Goal: Transaction & Acquisition: Purchase product/service

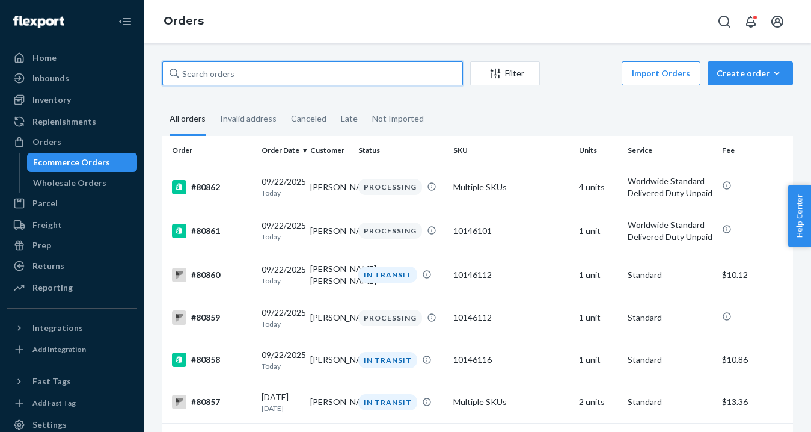
click at [268, 78] on input "text" at bounding box center [312, 73] width 301 height 24
paste input "[PERSON_NAME]"
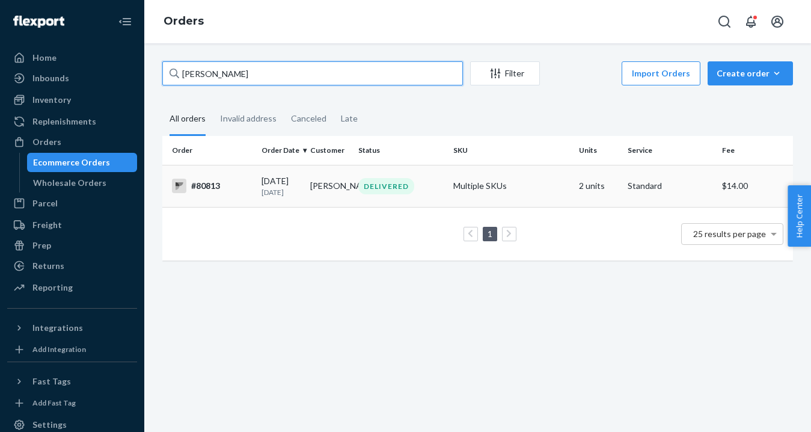
type input "[PERSON_NAME]"
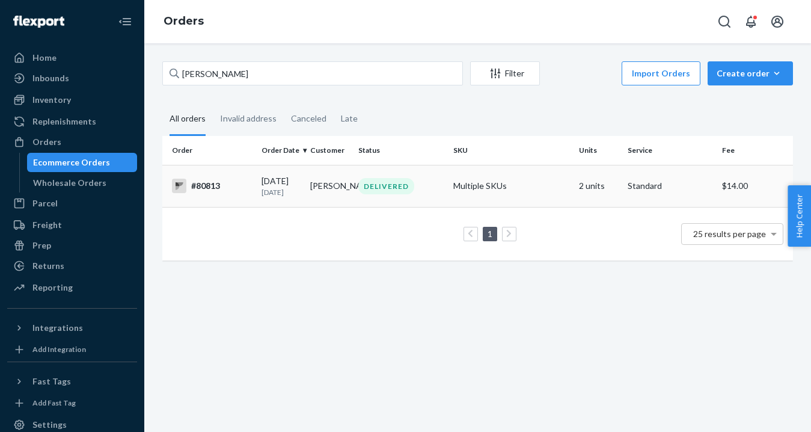
click at [389, 192] on div "DELIVERED" at bounding box center [386, 186] width 56 height 16
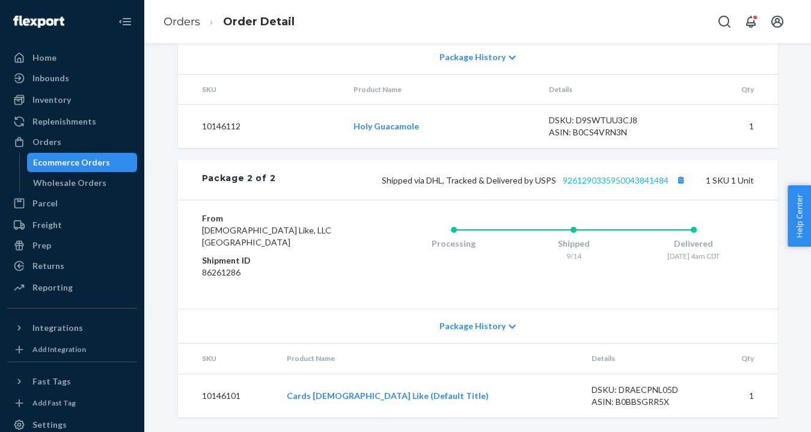
click at [622, 178] on link "9261290335950043841484" at bounding box center [616, 180] width 106 height 10
click at [190, 19] on link "Orders" at bounding box center [182, 21] width 37 height 13
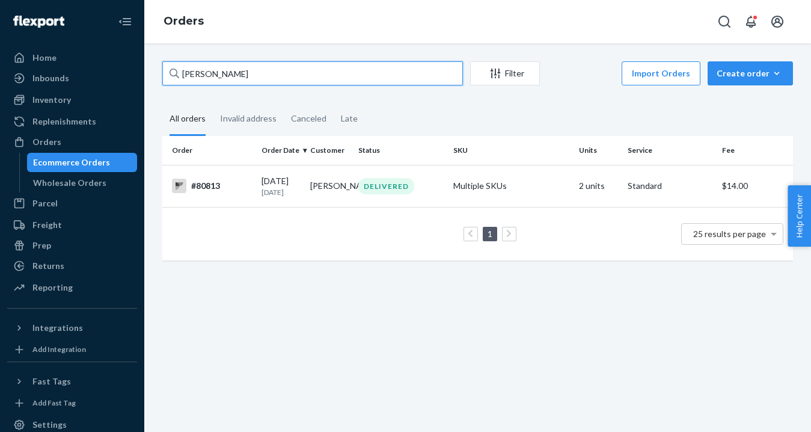
drag, startPoint x: 232, startPoint y: 76, endPoint x: 154, endPoint y: 78, distance: 77.6
click at [154, 78] on div "[PERSON_NAME] Filter Import Orders Create order Ecommerce order Removal order A…" at bounding box center [477, 166] width 649 height 211
type input "[PERSON_NAME]"
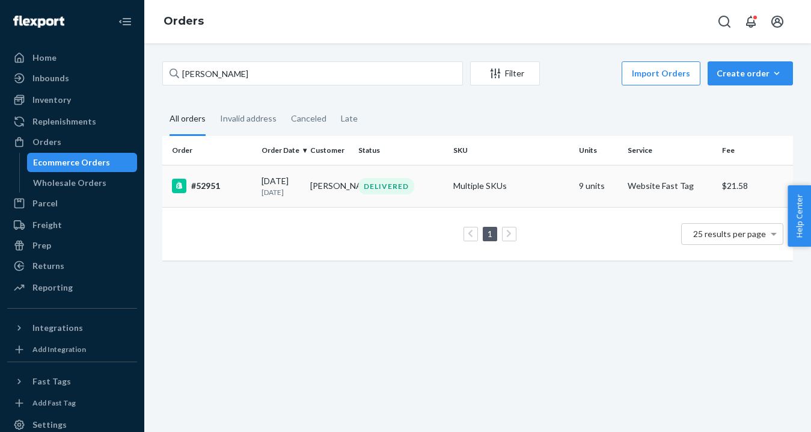
click at [337, 202] on td "[PERSON_NAME]" at bounding box center [330, 186] width 48 height 42
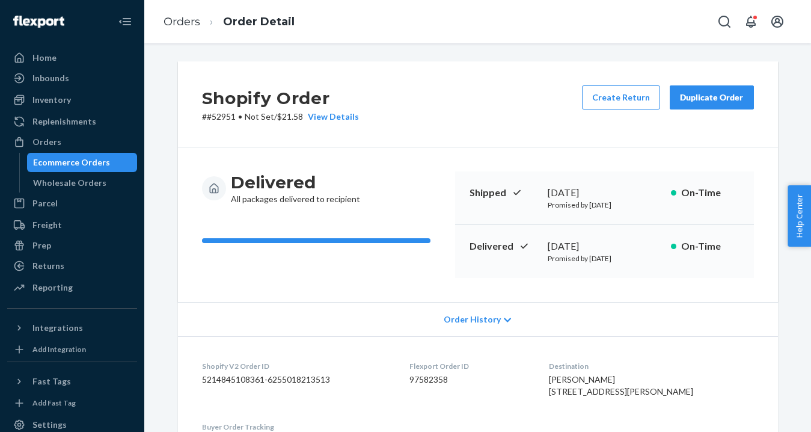
click at [695, 100] on div "Duplicate Order" at bounding box center [712, 97] width 64 height 12
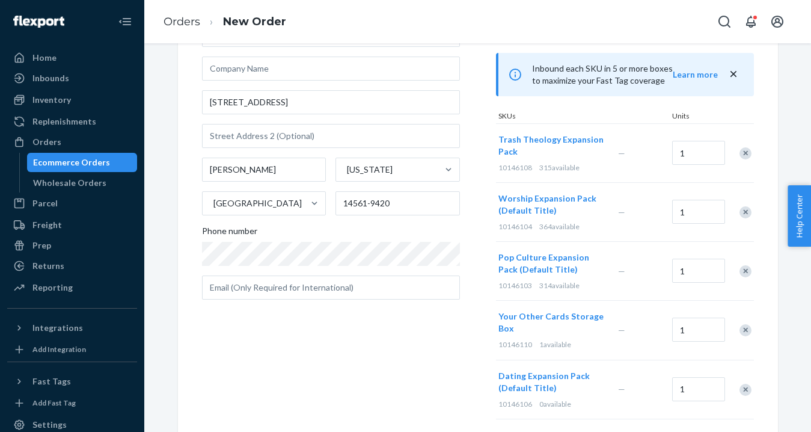
scroll to position [100, 0]
click at [745, 150] on div "Remove Item" at bounding box center [746, 153] width 12 height 12
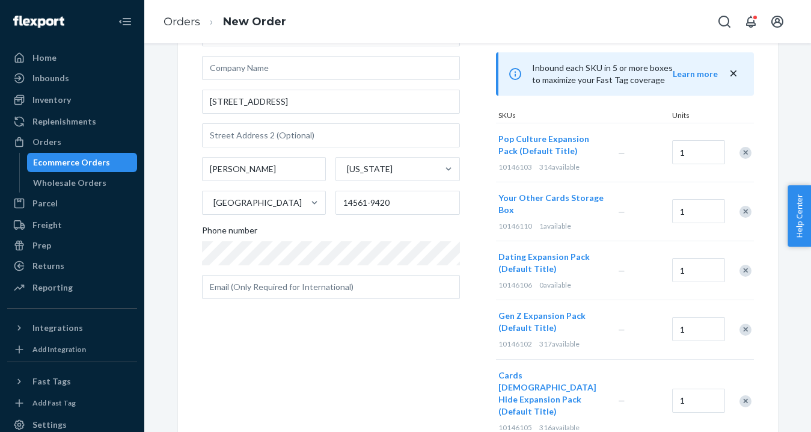
click at [745, 150] on div "Remove Item" at bounding box center [746, 153] width 12 height 12
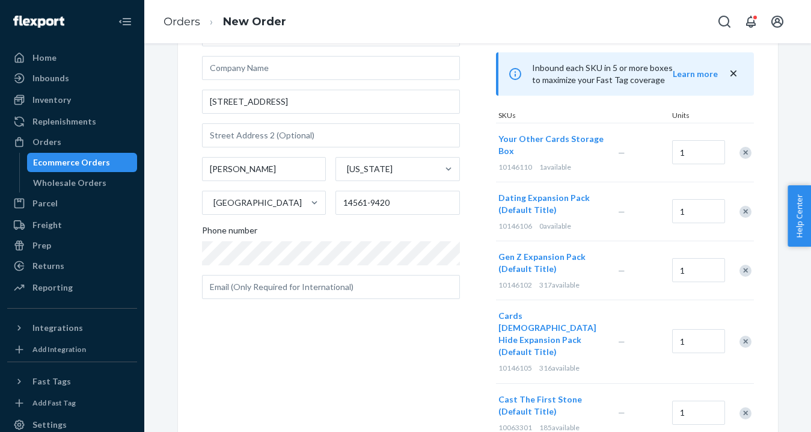
click at [745, 150] on div "Remove Item" at bounding box center [746, 153] width 12 height 12
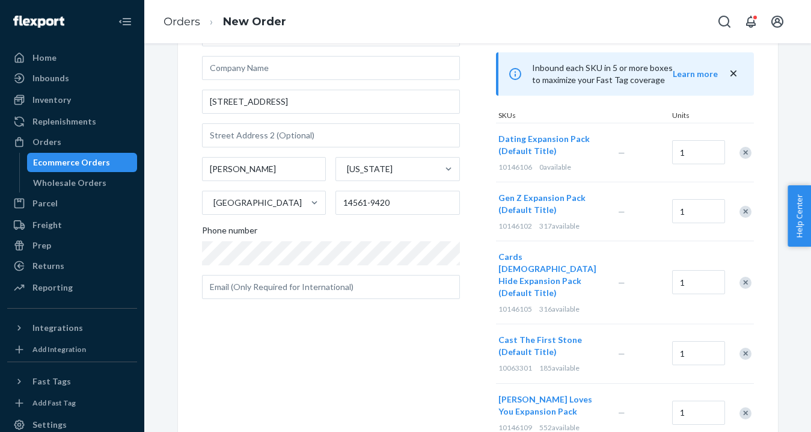
click at [745, 150] on div "Remove Item" at bounding box center [746, 153] width 12 height 12
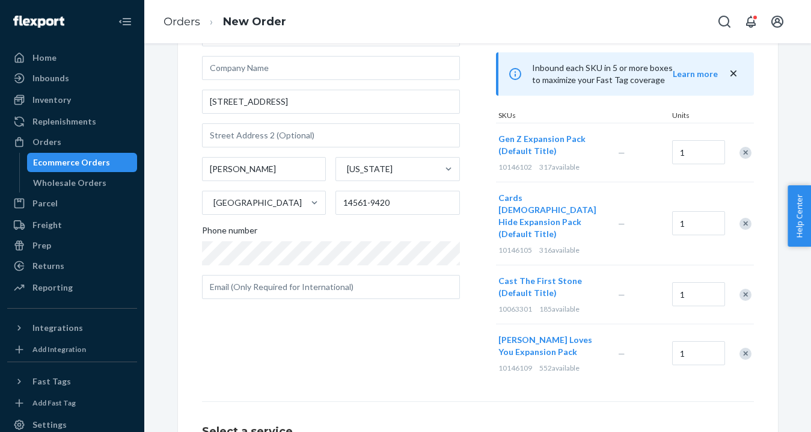
click at [745, 150] on div "Remove Item" at bounding box center [746, 153] width 12 height 12
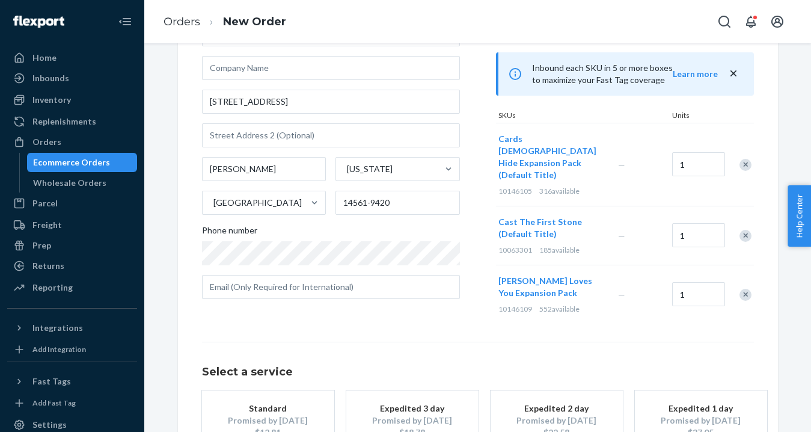
click at [745, 150] on div at bounding box center [739, 165] width 30 height 32
click at [743, 162] on div "Remove Item" at bounding box center [746, 165] width 12 height 12
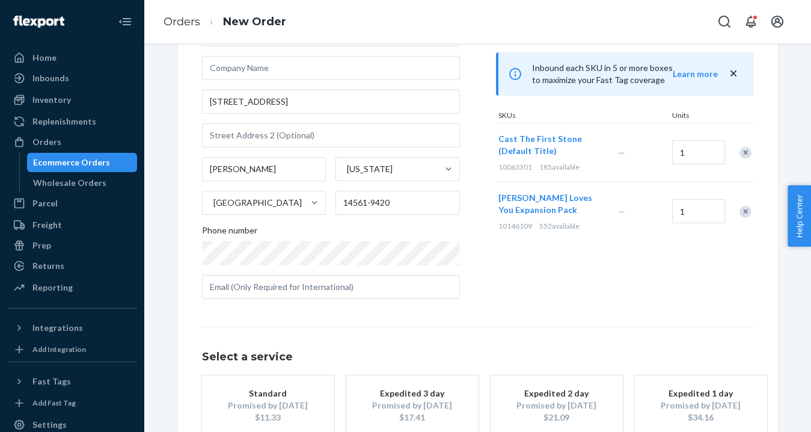
click at [746, 156] on div "Remove Item" at bounding box center [746, 153] width 12 height 12
click at [744, 157] on div "Remove Item" at bounding box center [746, 153] width 12 height 12
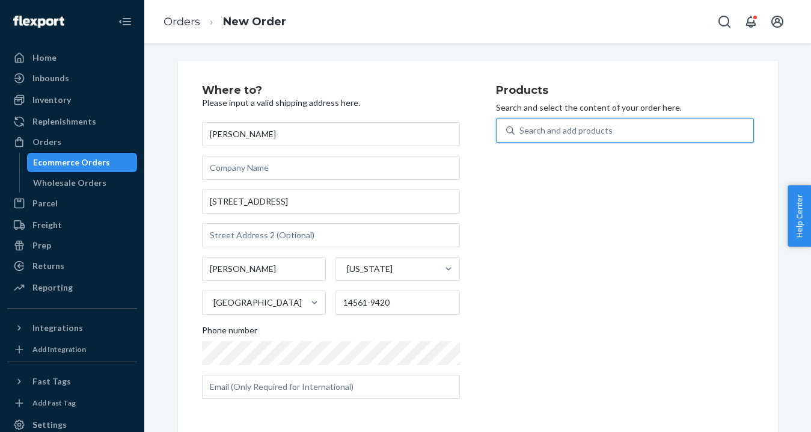
click at [589, 131] on div "Search and add products" at bounding box center [566, 130] width 93 height 12
click at [521, 131] on input "0 results available. Use Up and Down to choose options, press Enter to select t…" at bounding box center [520, 130] width 1 height 12
type input "dis"
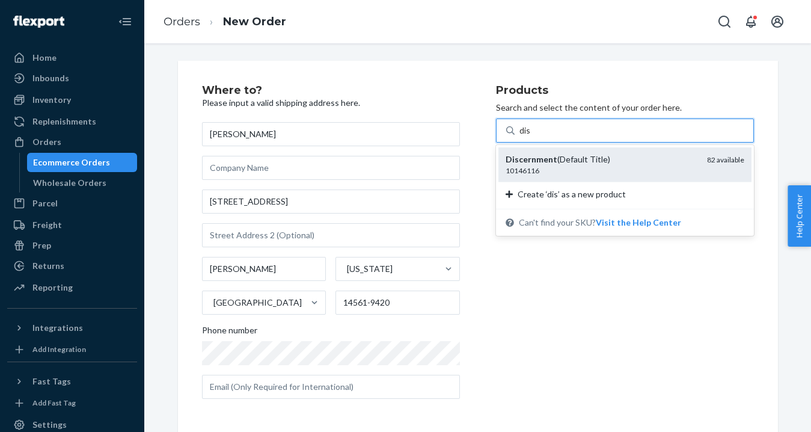
click at [565, 157] on div "Discernment (Default Title)" at bounding box center [602, 159] width 192 height 12
click at [532, 137] on input "dis" at bounding box center [526, 130] width 12 height 12
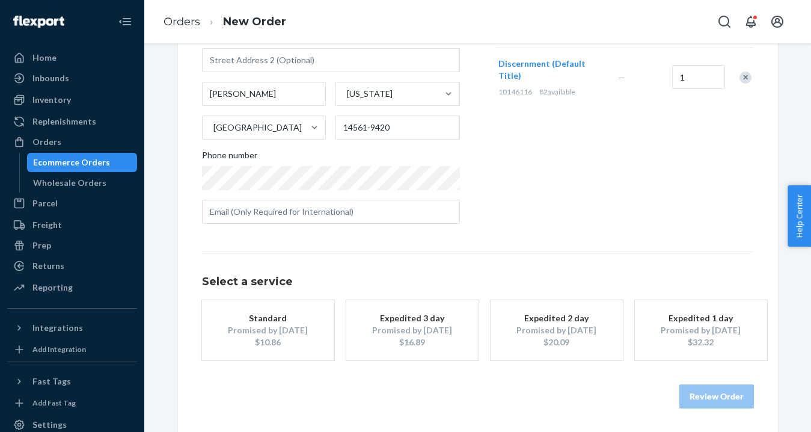
scroll to position [175, 0]
click at [272, 331] on div "Promised by [DATE]" at bounding box center [268, 331] width 96 height 12
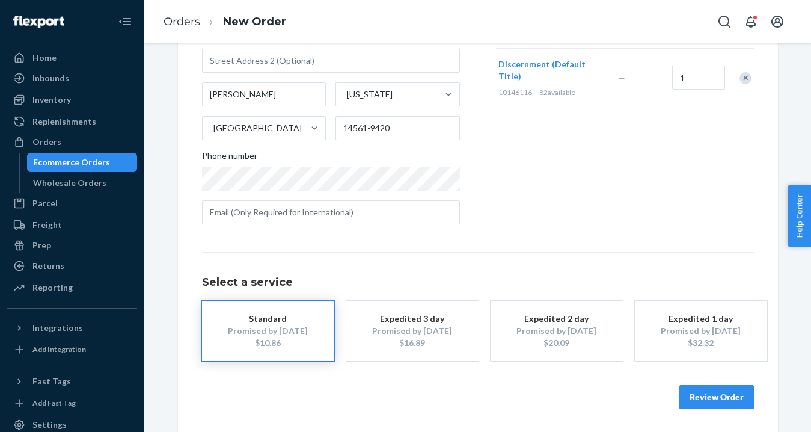
click at [701, 394] on button "Review Order" at bounding box center [717, 397] width 75 height 24
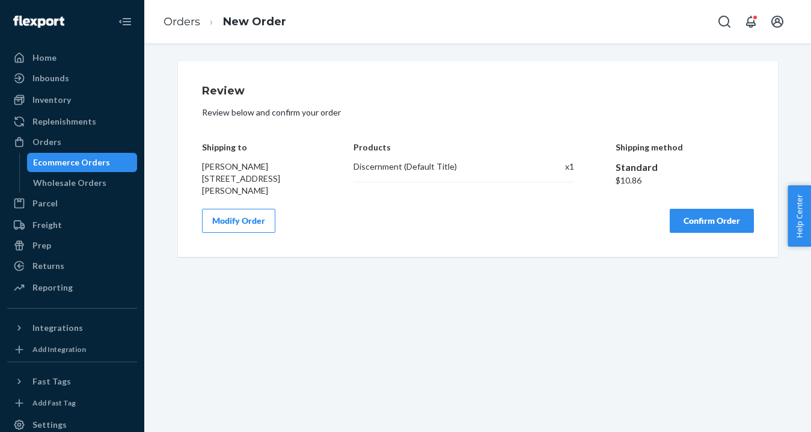
click at [711, 223] on button "Confirm Order" at bounding box center [712, 221] width 84 height 24
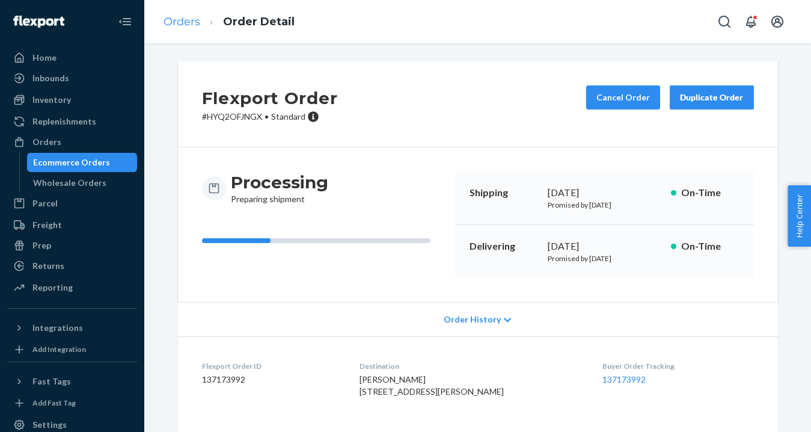
click at [173, 25] on link "Orders" at bounding box center [182, 21] width 37 height 13
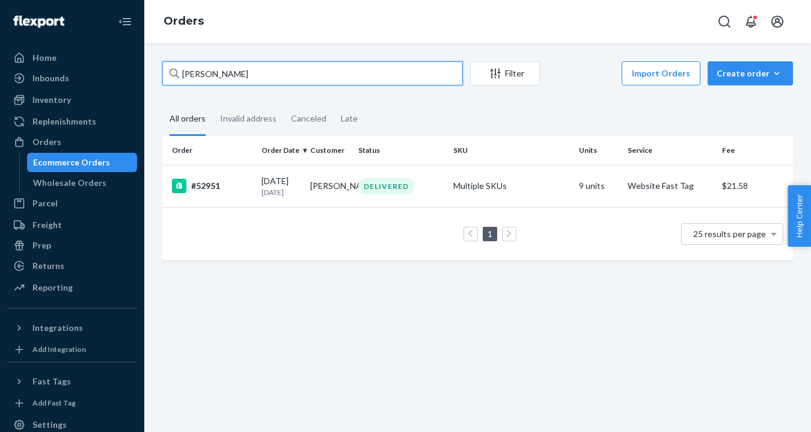
drag, startPoint x: 251, startPoint y: 74, endPoint x: 171, endPoint y: 72, distance: 80.0
click at [171, 72] on div "[PERSON_NAME]" at bounding box center [312, 73] width 301 height 24
click at [171, 72] on input "[PERSON_NAME]" at bounding box center [312, 73] width 301 height 24
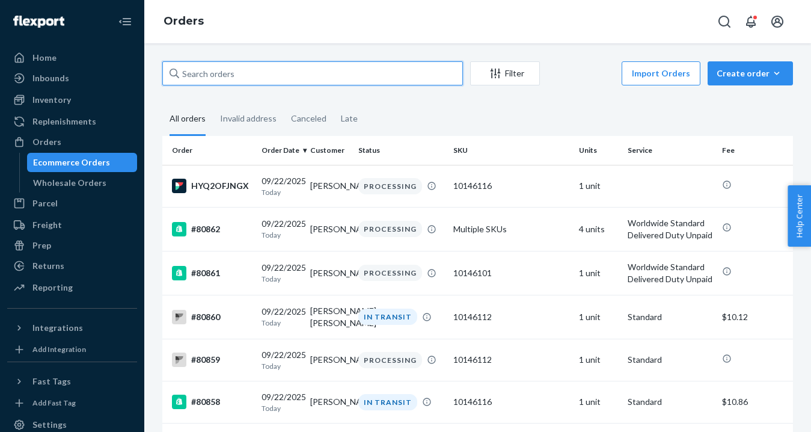
paste input "[PERSON_NAME] [PERSON_NAME]"
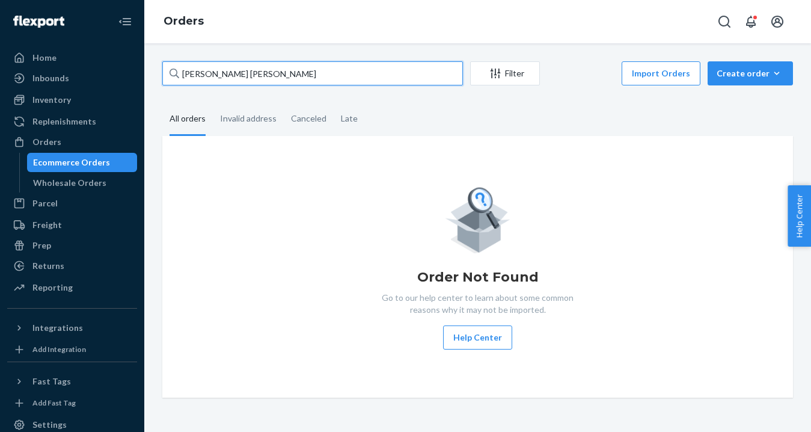
click at [230, 75] on input "[PERSON_NAME] [PERSON_NAME]" at bounding box center [312, 73] width 301 height 24
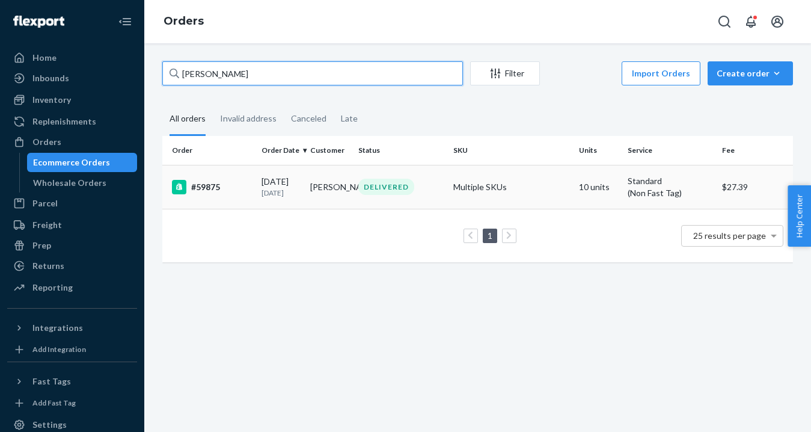
type input "[PERSON_NAME]"
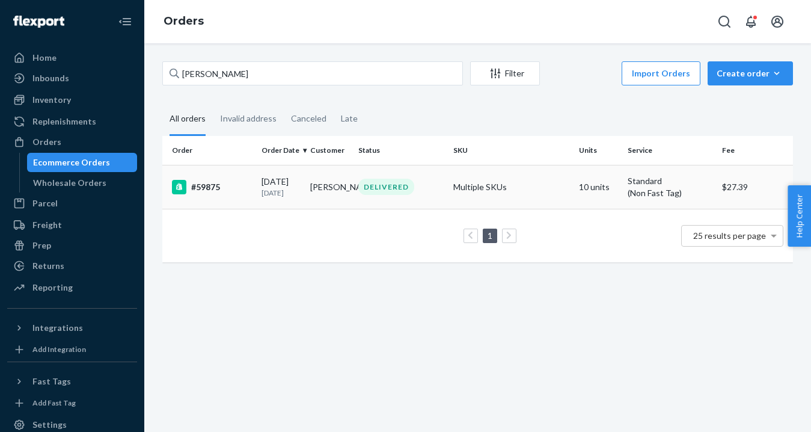
click at [411, 207] on td "DELIVERED" at bounding box center [401, 187] width 94 height 44
click at [760, 63] on button "Create order Ecommerce order Removal order" at bounding box center [750, 73] width 85 height 24
click at [751, 100] on span "Ecommerce order" at bounding box center [757, 102] width 75 height 8
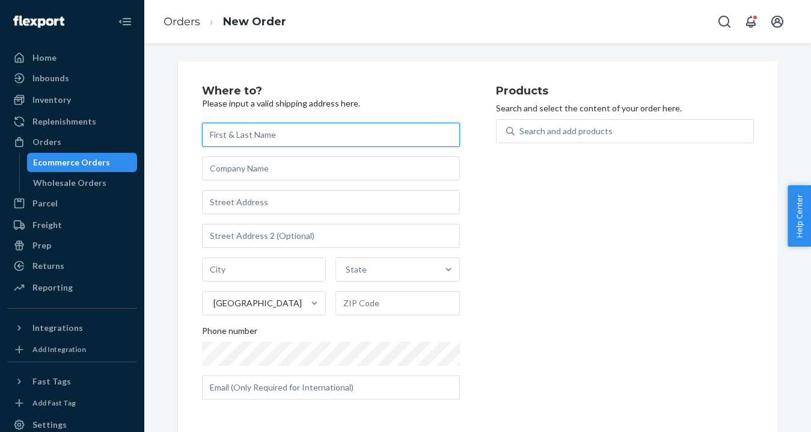
paste input "[PERSON_NAME]"
type input "[PERSON_NAME]"
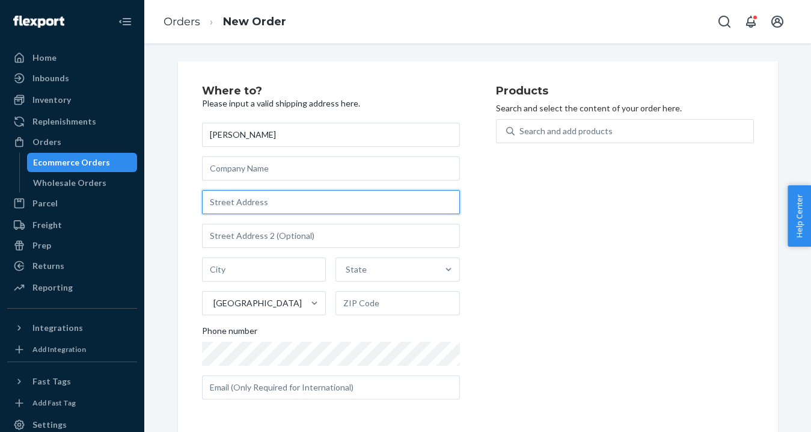
paste input "[STREET_ADDRESS][PERSON_NAME]"
type input "[STREET_ADDRESS][PERSON_NAME]"
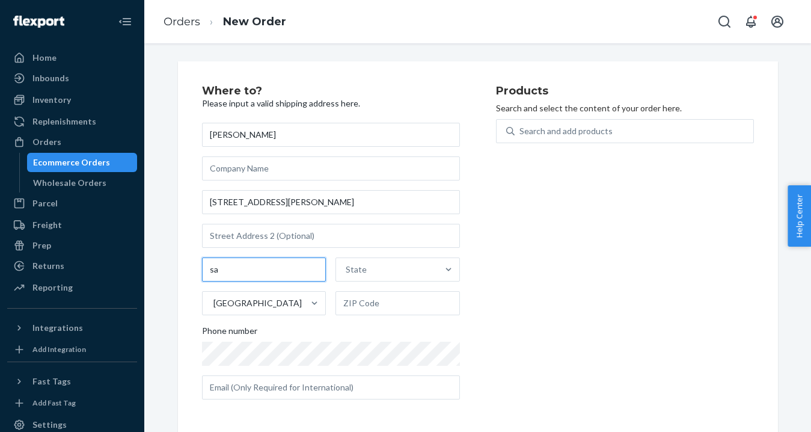
type input "s"
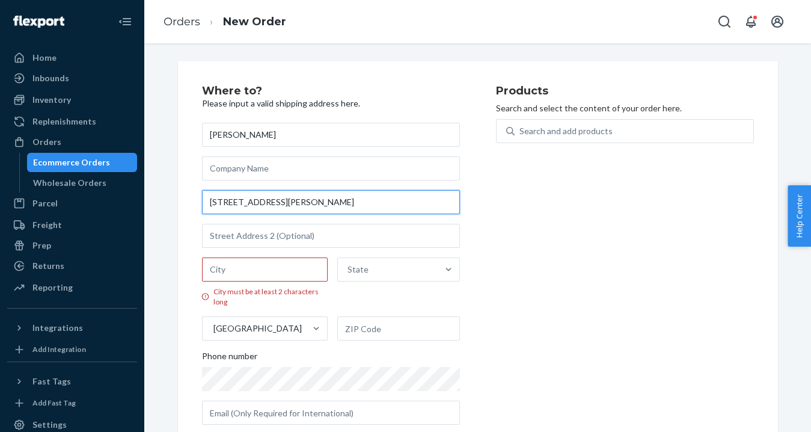
click at [320, 194] on input "[STREET_ADDRESS][PERSON_NAME]" at bounding box center [331, 202] width 258 height 24
click at [319, 196] on input "[STREET_ADDRESS][PERSON_NAME]" at bounding box center [331, 202] width 258 height 24
click at [293, 203] on input "[STREET_ADDRESS][PERSON_NAME]" at bounding box center [331, 202] width 258 height 24
type input "[STREET_ADDRESS][PERSON_NAME]"
type input "[GEOGRAPHIC_DATA]"
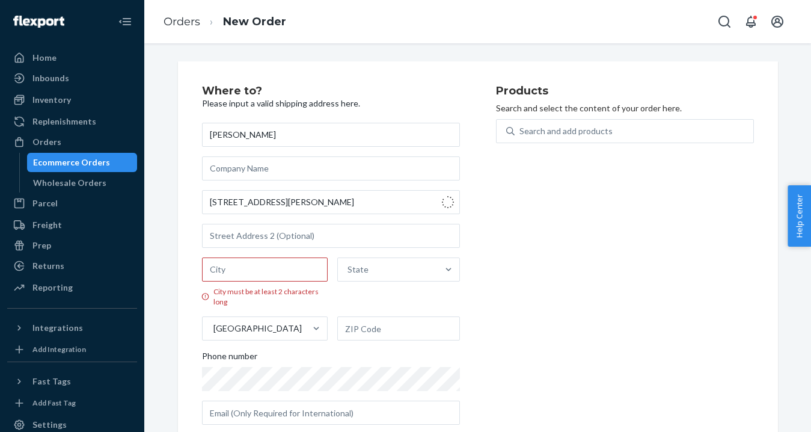
type input "84108"
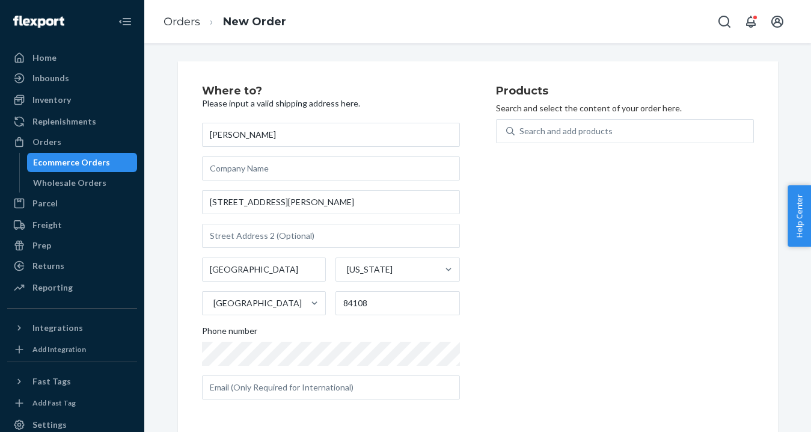
click at [509, 282] on div "Products Search and select the content of your order here. Search and add produ…" at bounding box center [625, 247] width 258 height 324
click at [230, 201] on input "[STREET_ADDRESS][PERSON_NAME]" at bounding box center [331, 202] width 258 height 24
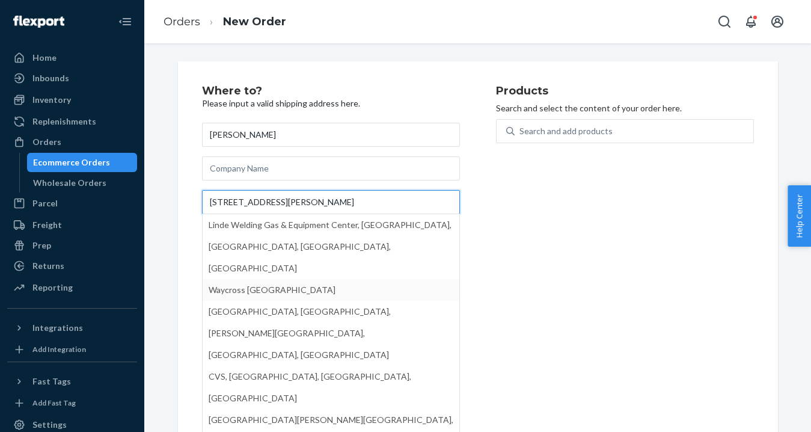
type input "[STREET_ADDRESS][PERSON_NAME]"
click at [514, 299] on div "Products Search and select the content of your order here. Search and add produ…" at bounding box center [625, 247] width 258 height 324
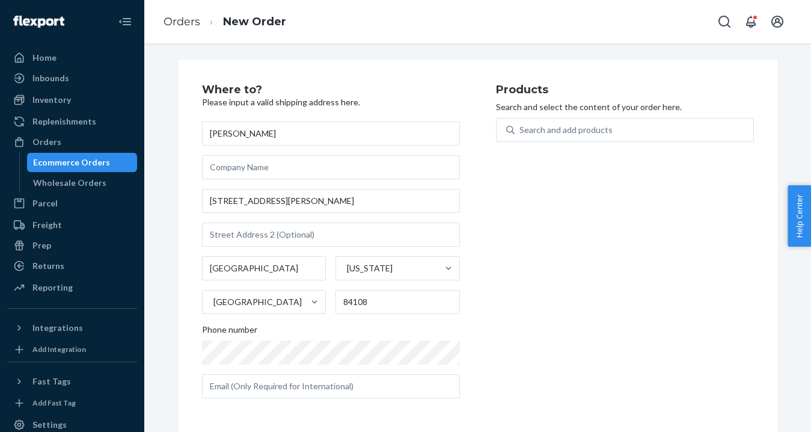
scroll to position [1, 0]
click at [555, 134] on div "Search and add products" at bounding box center [566, 130] width 93 height 12
click at [521, 134] on input "Search and add products" at bounding box center [520, 130] width 1 height 12
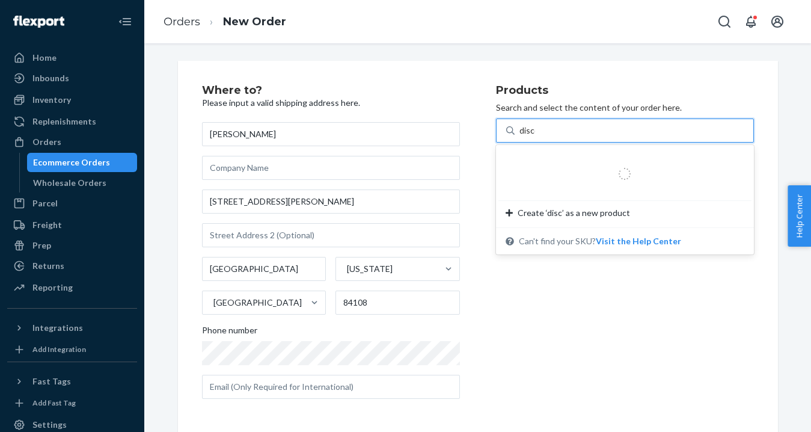
type input "discer"
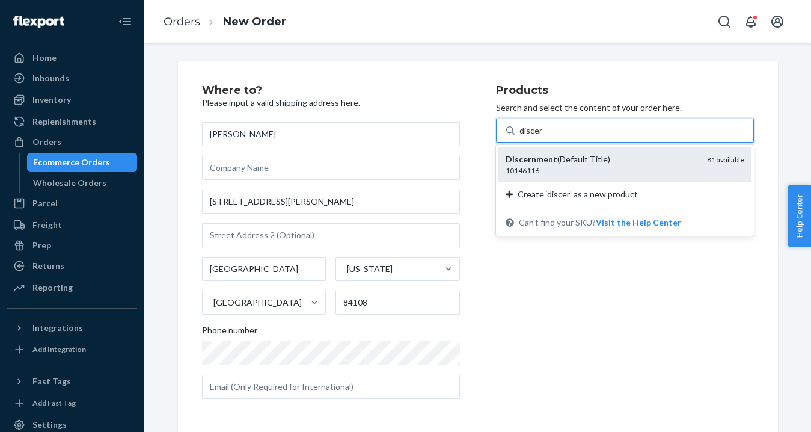
click at [558, 159] on div "Discernment (Default Title)" at bounding box center [602, 159] width 192 height 12
click at [543, 137] on input "discer" at bounding box center [531, 130] width 23 height 12
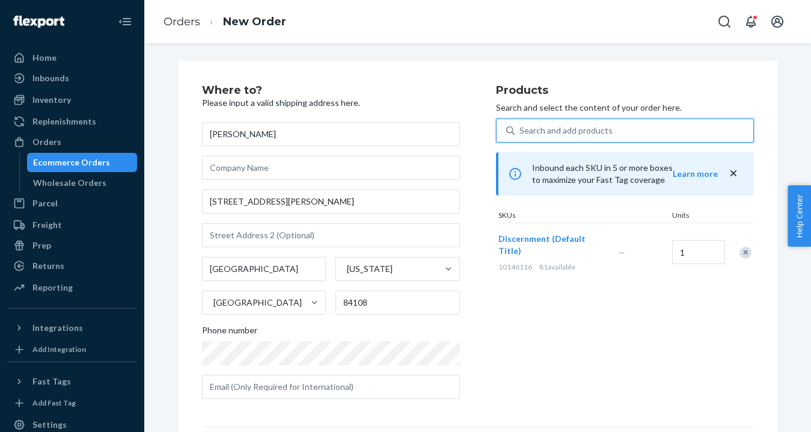
click at [579, 345] on div "Products Search and select the content of your order here. 0 results available.…" at bounding box center [625, 247] width 258 height 324
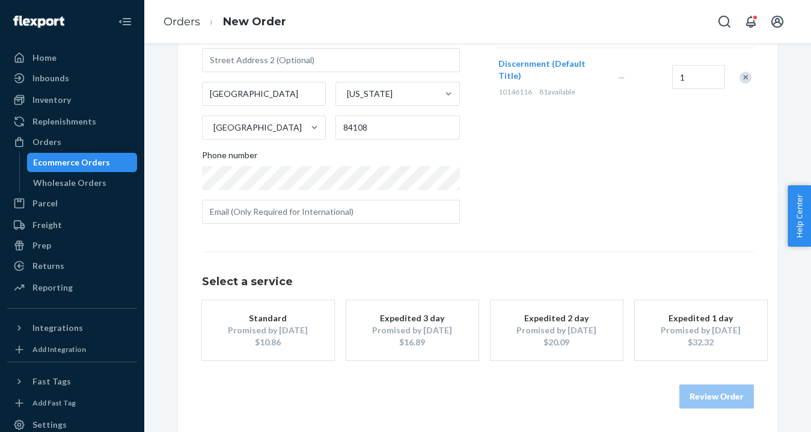
scroll to position [175, 0]
click at [292, 337] on div "$10.86" at bounding box center [268, 343] width 96 height 12
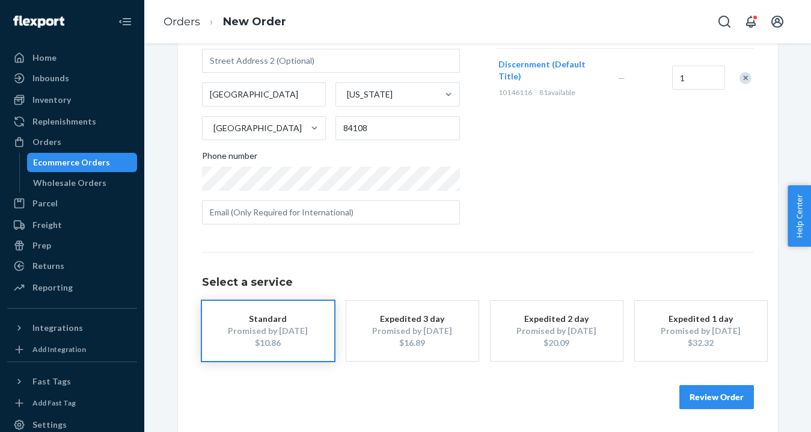
click at [717, 397] on button "Review Order" at bounding box center [717, 397] width 75 height 24
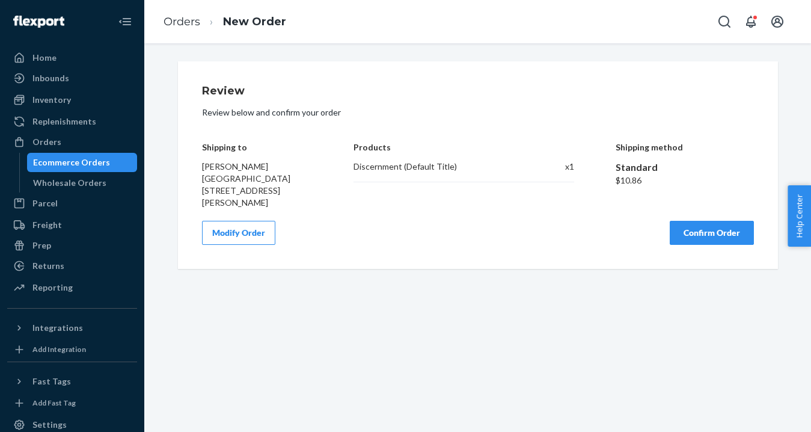
scroll to position [0, 0]
click at [692, 221] on button "Confirm Order" at bounding box center [712, 233] width 84 height 24
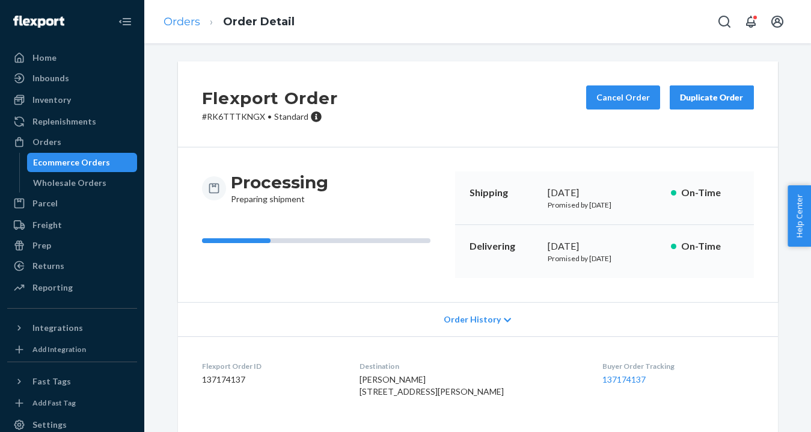
click at [184, 23] on link "Orders" at bounding box center [182, 21] width 37 height 13
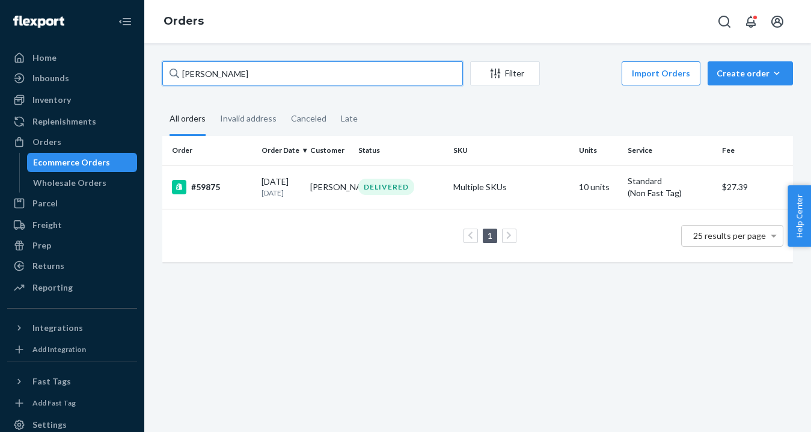
drag, startPoint x: 248, startPoint y: 77, endPoint x: 164, endPoint y: 70, distance: 84.5
click at [164, 70] on input "[PERSON_NAME]" at bounding box center [312, 73] width 301 height 24
paste input "Destiny Paga"
type input "[PERSON_NAME]"
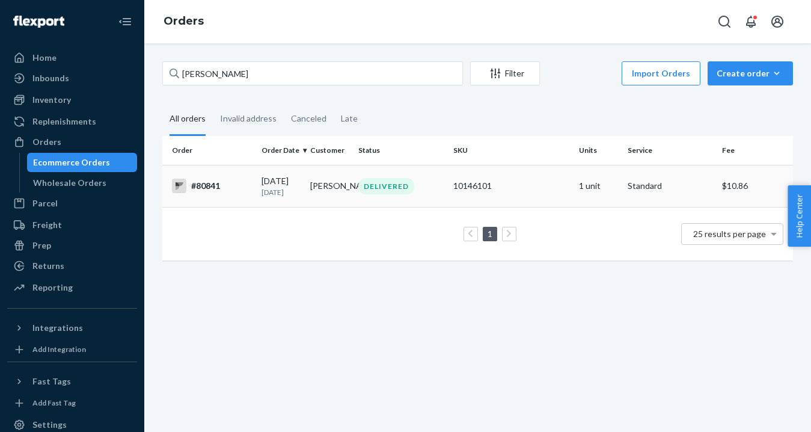
click at [416, 189] on div "DELIVERED" at bounding box center [401, 186] width 90 height 16
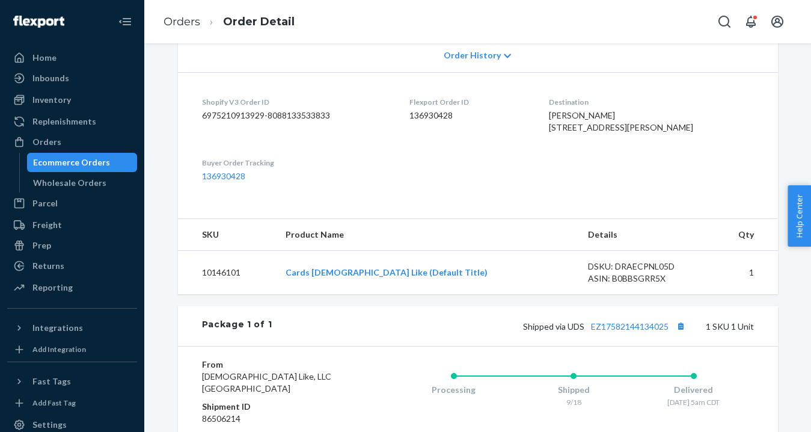
scroll to position [310, 0]
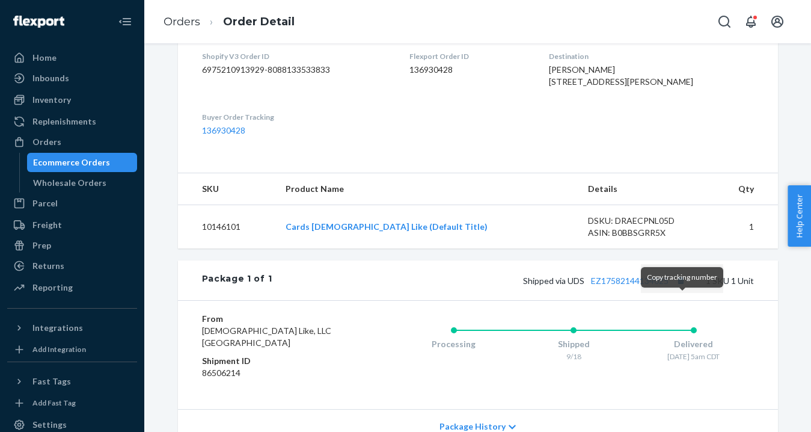
click at [683, 288] on button "Copy tracking number" at bounding box center [682, 280] width 16 height 16
click at [191, 24] on link "Orders" at bounding box center [182, 21] width 37 height 13
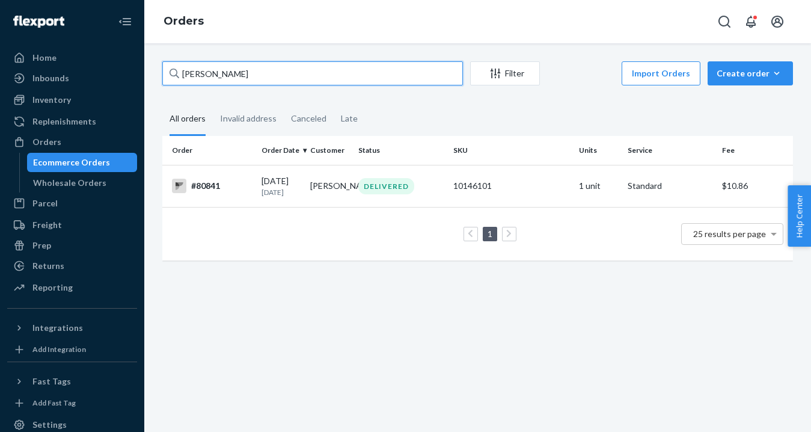
drag, startPoint x: 245, startPoint y: 76, endPoint x: 176, endPoint y: 75, distance: 68.6
click at [176, 75] on div "[PERSON_NAME]" at bounding box center [312, 73] width 301 height 24
click at [176, 75] on input "[PERSON_NAME]" at bounding box center [312, 73] width 301 height 24
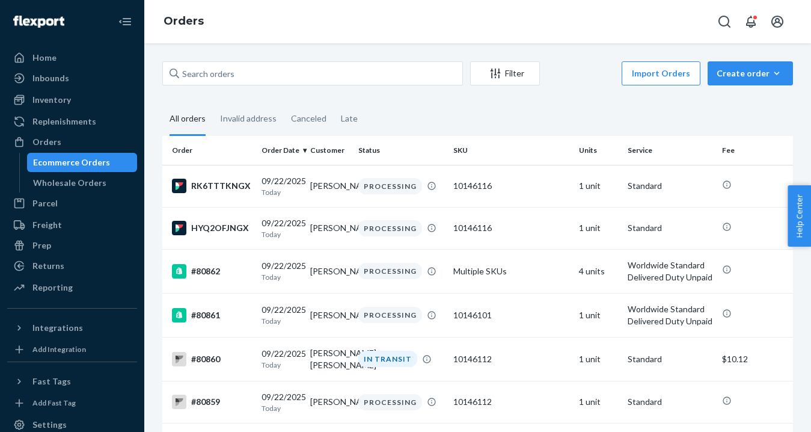
click at [429, 120] on fieldset "All orders Invalid address Canceled Late" at bounding box center [477, 119] width 631 height 33
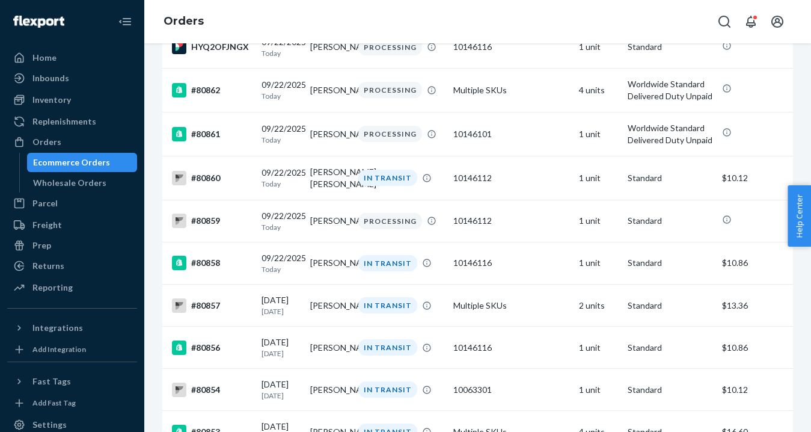
scroll to position [186, 0]
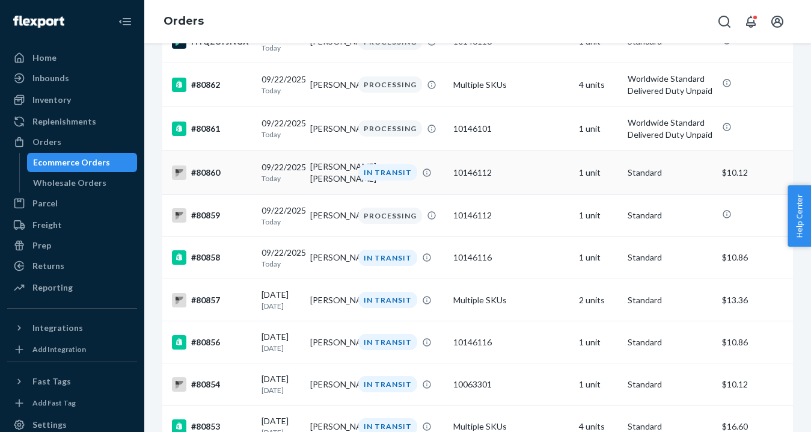
click at [525, 183] on td "10146112" at bounding box center [512, 172] width 126 height 44
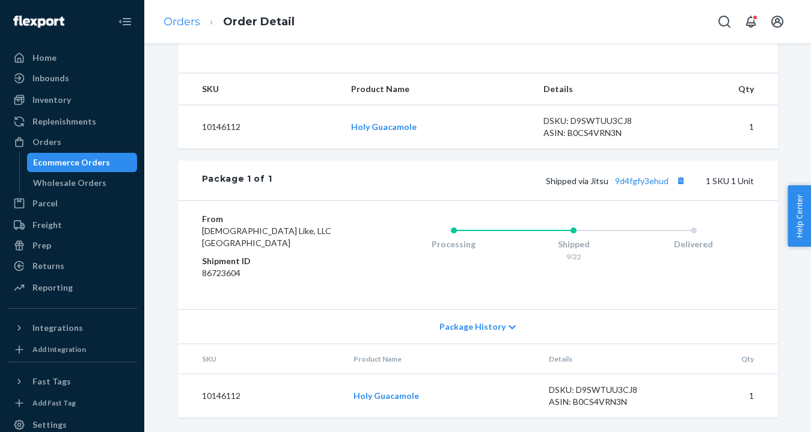
click at [172, 24] on link "Orders" at bounding box center [182, 21] width 37 height 13
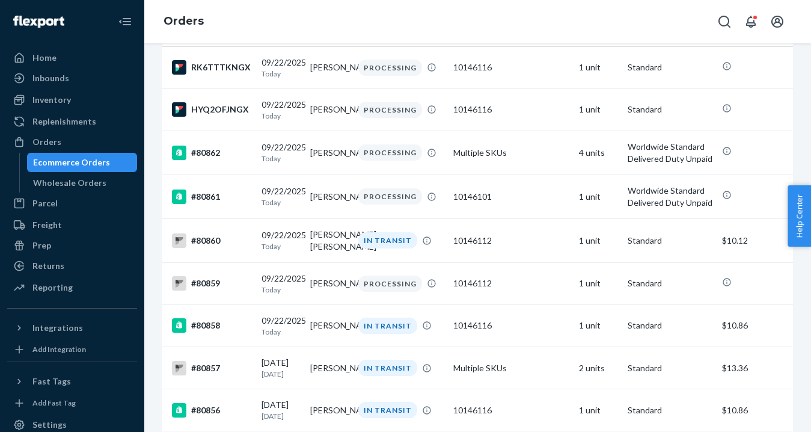
scroll to position [128, 0]
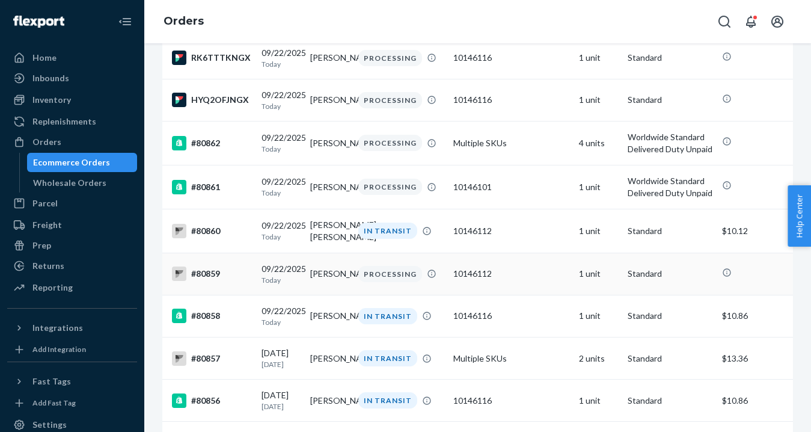
click at [345, 276] on td "[PERSON_NAME]" at bounding box center [330, 274] width 48 height 42
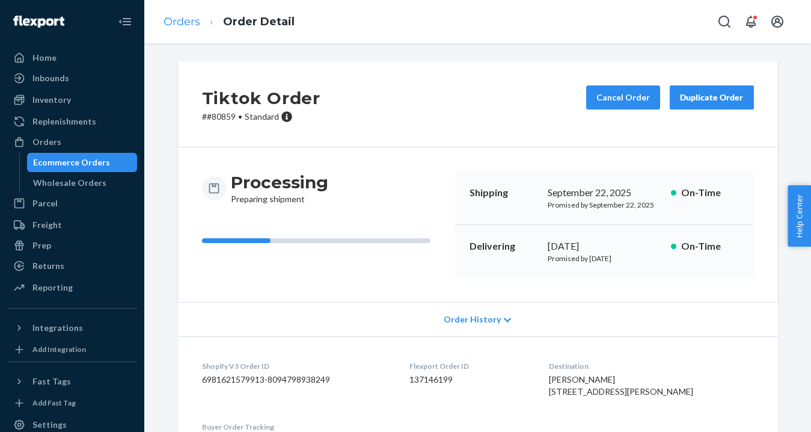
click at [184, 25] on link "Orders" at bounding box center [182, 21] width 37 height 13
